Goal: Task Accomplishment & Management: Manage account settings

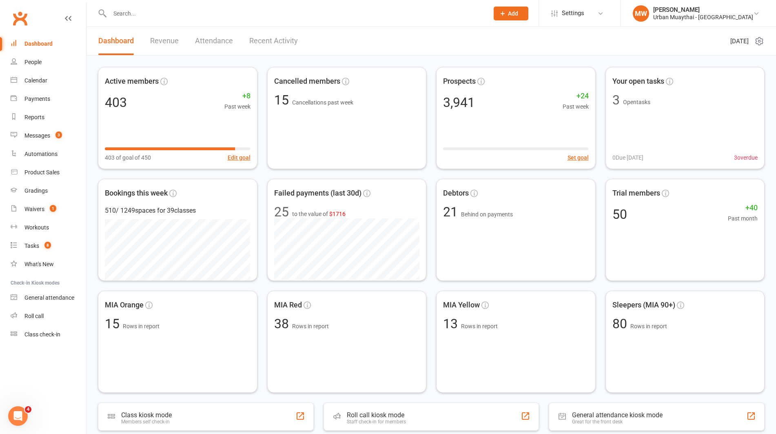
click at [229, 14] on input "text" at bounding box center [295, 13] width 376 height 11
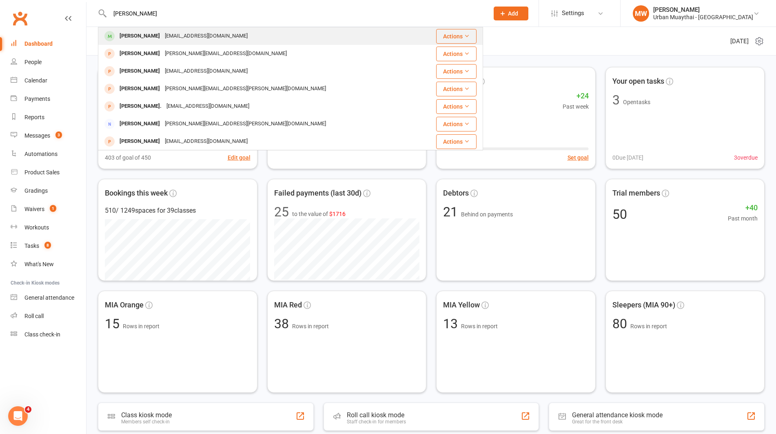
type input "[PERSON_NAME]"
click at [224, 40] on div "[EMAIL_ADDRESS][DOMAIN_NAME]" at bounding box center [206, 36] width 88 height 12
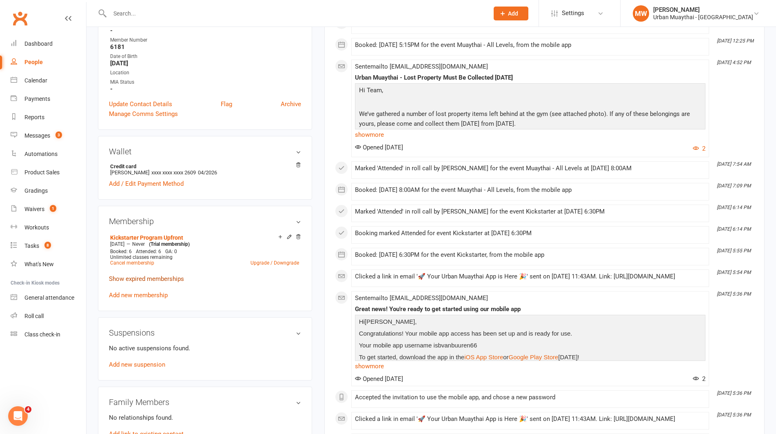
scroll to position [184, 0]
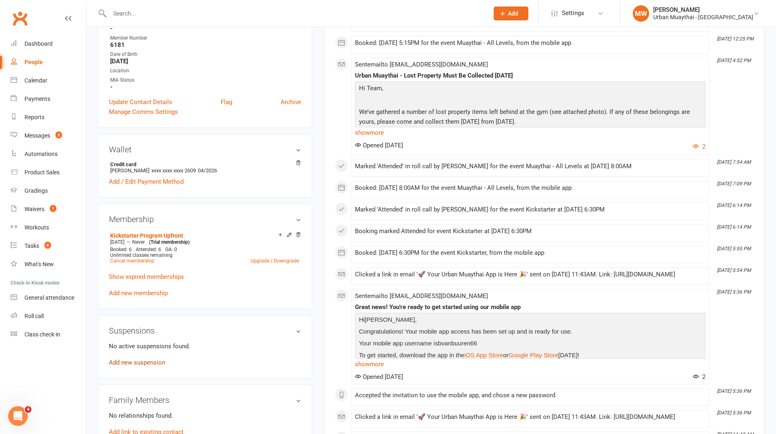
click at [129, 359] on link "Add new suspension" at bounding box center [137, 362] width 56 height 7
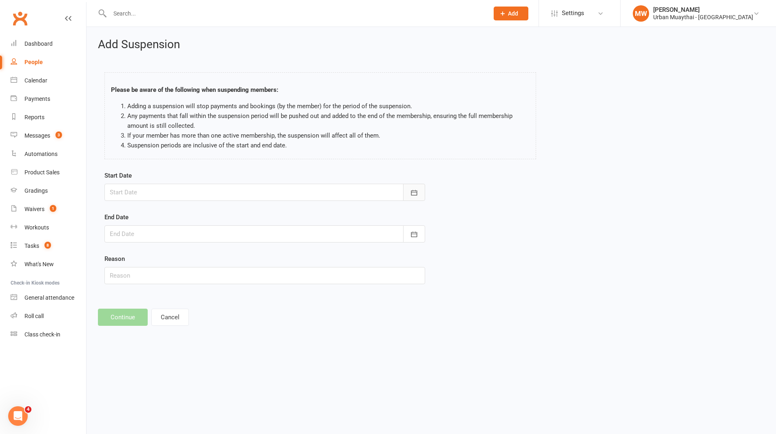
click at [414, 191] on icon "button" at bounding box center [414, 193] width 8 height 8
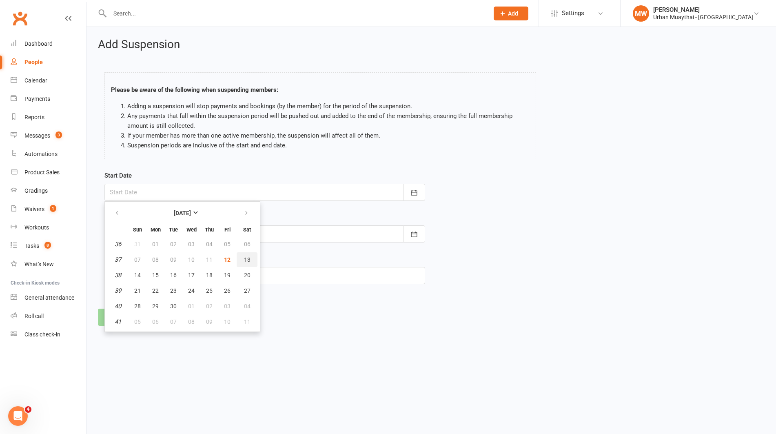
click at [245, 258] on span "13" at bounding box center [247, 259] width 7 height 7
type input "[DATE]"
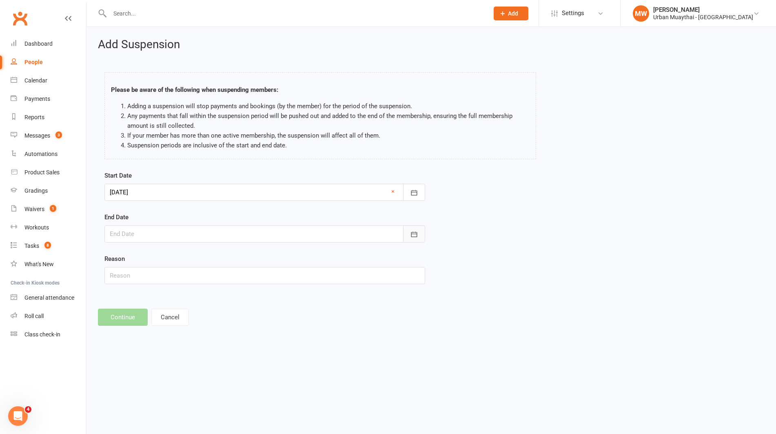
click at [413, 231] on icon "button" at bounding box center [414, 234] width 8 height 8
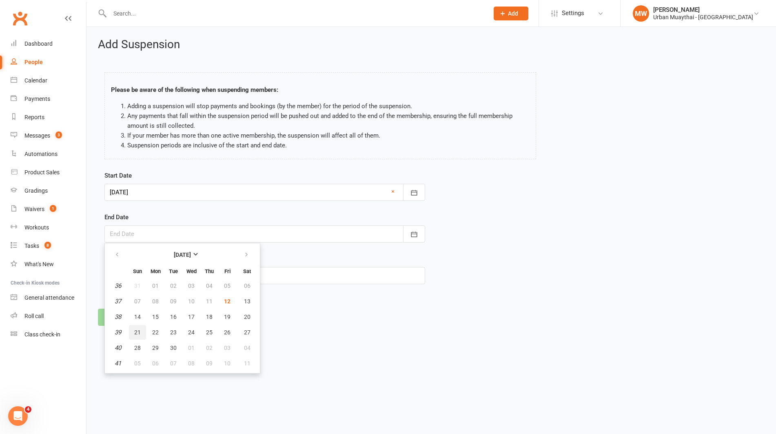
click at [136, 331] on span "21" at bounding box center [137, 332] width 7 height 7
type input "[DATE]"
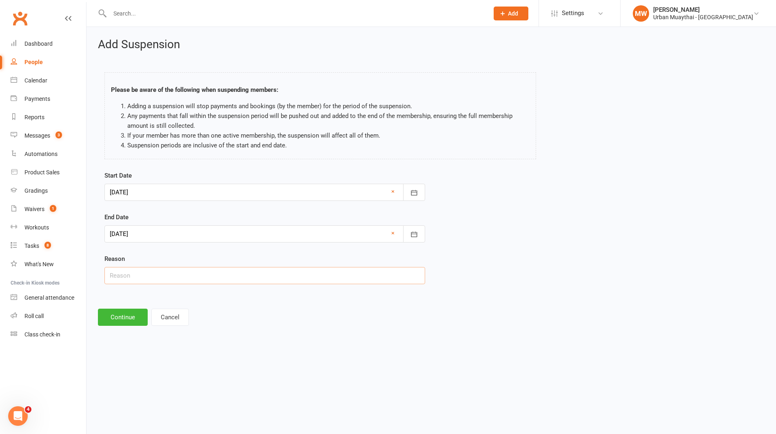
click at [124, 275] on input "text" at bounding box center [264, 275] width 321 height 17
type input "work - pre organized prior to starting"
click at [116, 317] on button "Continue" at bounding box center [123, 316] width 50 height 17
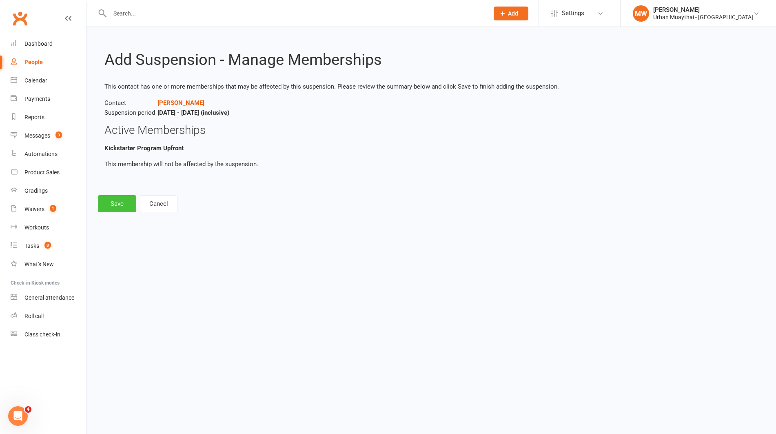
click at [112, 200] on button "Save" at bounding box center [117, 203] width 38 height 17
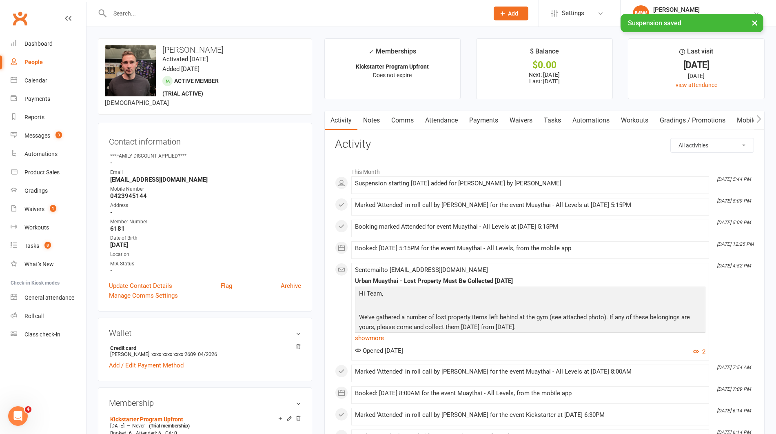
click at [483, 118] on link "Payments" at bounding box center [484, 120] width 40 height 19
